Goal: Information Seeking & Learning: Find specific fact

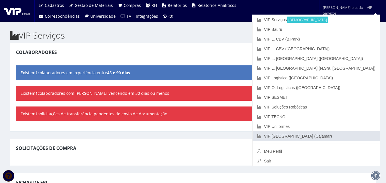
drag, startPoint x: 348, startPoint y: 135, endPoint x: 280, endPoint y: 121, distance: 68.9
click at [348, 135] on link "VIP [GEOGRAPHIC_DATA] (Cajamar)" at bounding box center [317, 137] width 128 height 10
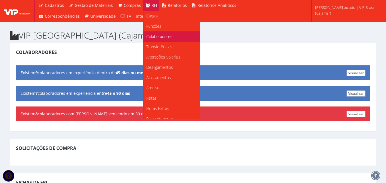
click at [159, 34] on span "Colaboradores" at bounding box center [159, 36] width 26 height 5
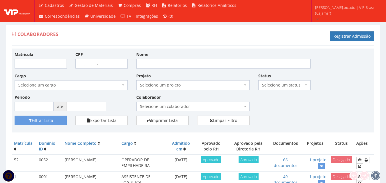
click at [186, 106] on span "Selecione um colaborador" at bounding box center [191, 107] width 102 height 6
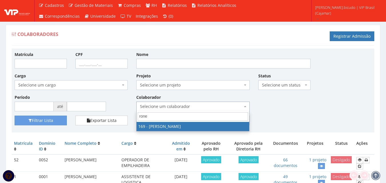
type input "rone"
drag, startPoint x: 185, startPoint y: 126, endPoint x: 144, endPoint y: 131, distance: 41.5
select select "4056"
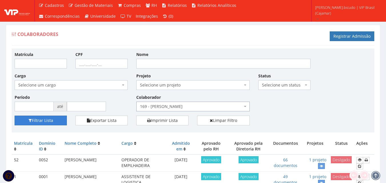
click at [46, 120] on button "Filtrar Lista" at bounding box center [41, 121] width 52 height 10
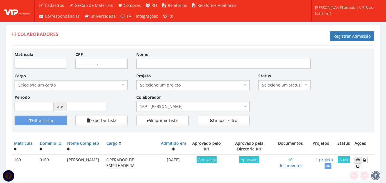
click at [358, 161] on icon at bounding box center [358, 160] width 3 height 4
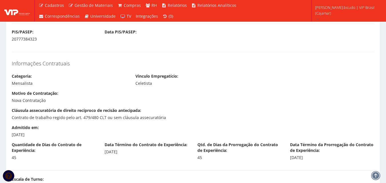
scroll to position [515, 0]
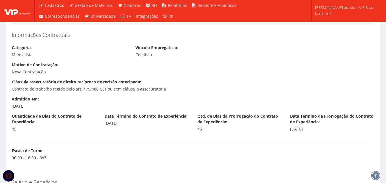
drag, startPoint x: 39, startPoint y: 107, endPoint x: 7, endPoint y: 105, distance: 32.4
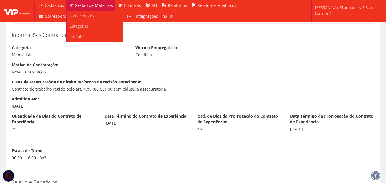
copy div "[DATE]"
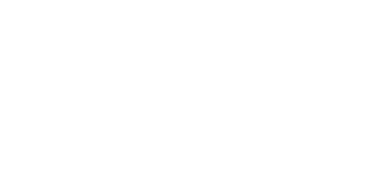
scroll to position [514, 0]
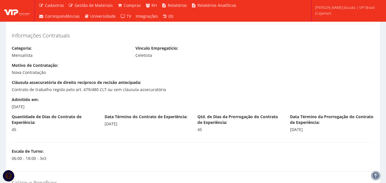
drag, startPoint x: 37, startPoint y: 109, endPoint x: 9, endPoint y: 100, distance: 29.4
click at [9, 100] on div "Admitido em: [DATE]" at bounding box center [53, 103] width 93 height 13
copy div "Admitido em: [DATE]"
drag, startPoint x: 317, startPoint y: 132, endPoint x: 288, endPoint y: 132, distance: 29.2
click at [288, 132] on div "Data Término da Prorrogação do Contrato de Experiência: [DATE]" at bounding box center [332, 123] width 93 height 19
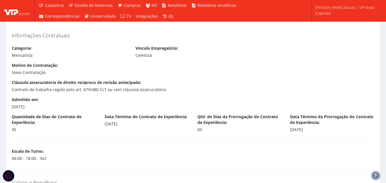
copy div "[DATE]"
